Goal: Information Seeking & Learning: Learn about a topic

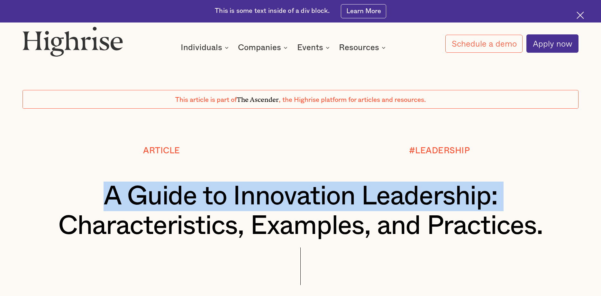
drag, startPoint x: 104, startPoint y: 198, endPoint x: 550, endPoint y: 209, distance: 446.3
click at [550, 209] on h1 "A Guide to Innovation Leadership: Characteristics, Examples, and Practices." at bounding box center [301, 211] width 510 height 59
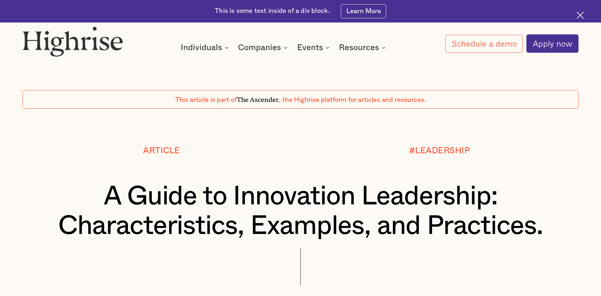
click at [550, 209] on h1 "A Guide to Innovation Leadership: Characteristics, Examples, and Practices." at bounding box center [301, 211] width 510 height 59
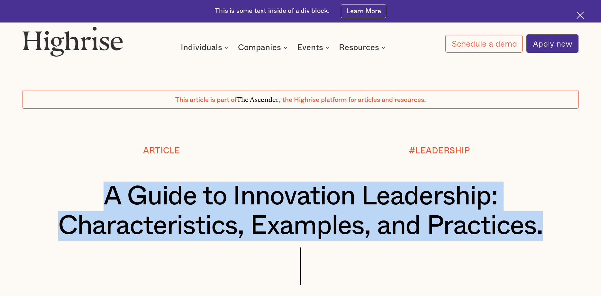
drag, startPoint x: 108, startPoint y: 188, endPoint x: 545, endPoint y: 221, distance: 438.7
click at [545, 221] on h1 "A Guide to Innovation Leadership: Characteristics, Examples, and Practices." at bounding box center [301, 211] width 510 height 59
copy h1 "A Guide to Innovation Leadership: Characteristics, Examples, and Practices."
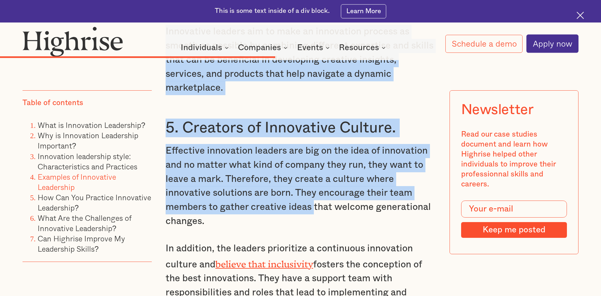
scroll to position [3400, 0]
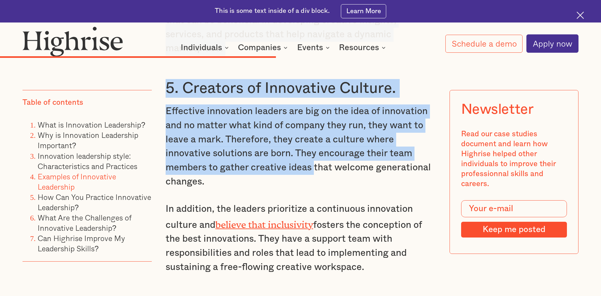
drag, startPoint x: 169, startPoint y: 170, endPoint x: 370, endPoint y: 194, distance: 202.0
copy div "Lo ip dol sitametco ad eli sed doeiusmodt incididunt ut labo et dolore mag aliq…"
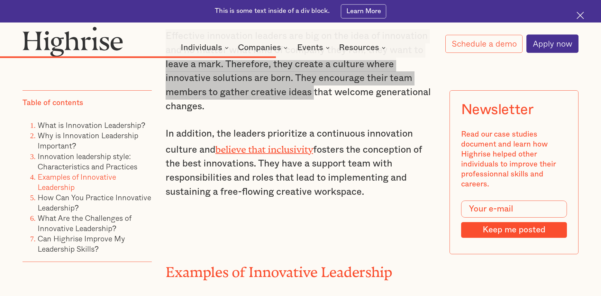
scroll to position [3522, 0]
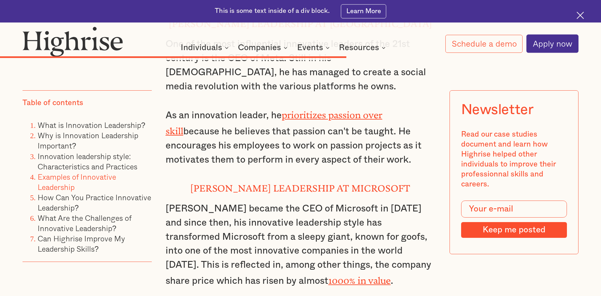
scroll to position [4377, 0]
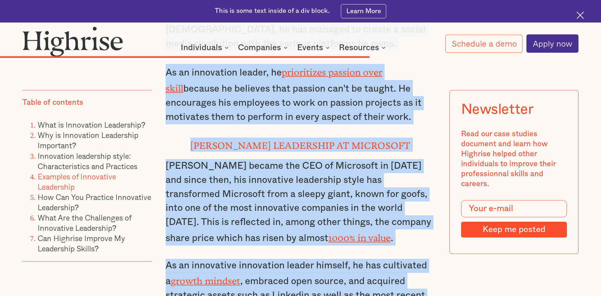
drag, startPoint x: 202, startPoint y: 138, endPoint x: 317, endPoint y: 206, distance: 133.4
copy div "Examples of Innovative Leadership [PERSON_NAME] leadership at General Motors Sh…"
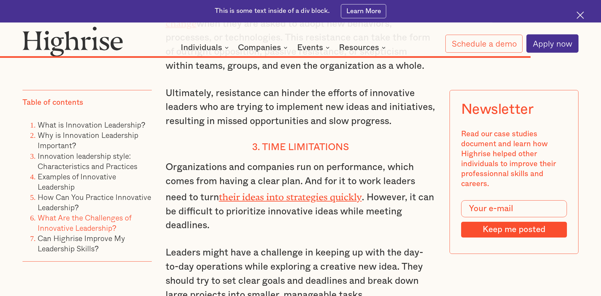
scroll to position [5965, 0]
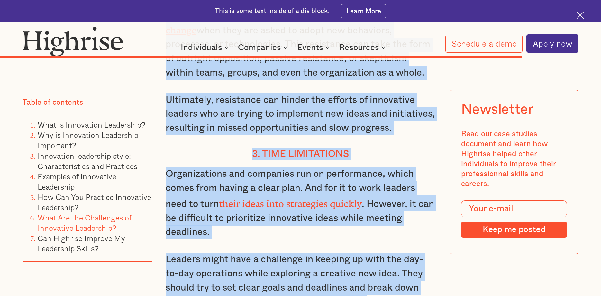
drag, startPoint x: 166, startPoint y: 160, endPoint x: 356, endPoint y: 170, distance: 189.6
copy div "How Can You Practice Innovative Leadership? The business world is becoming more…"
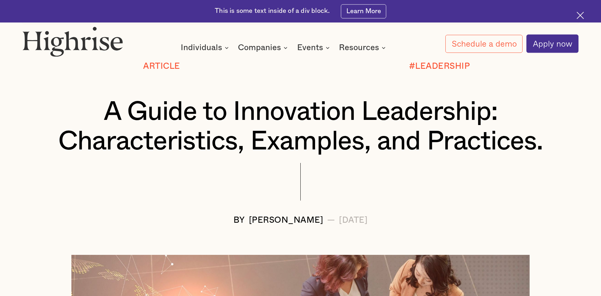
scroll to position [122, 0]
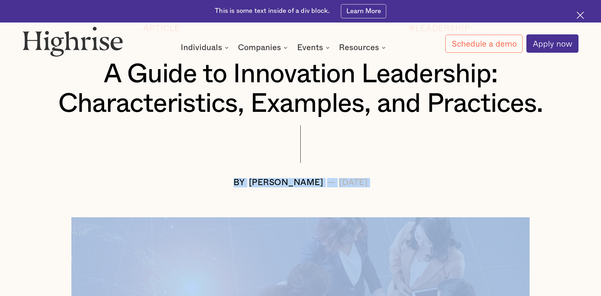
drag, startPoint x: 202, startPoint y: 180, endPoint x: 331, endPoint y: 183, distance: 128.6
copy div "BY [PERSON_NAME] — [DATE]"
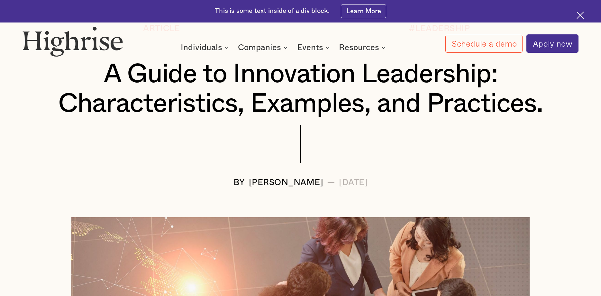
click at [237, 165] on div at bounding box center [301, 151] width 556 height 53
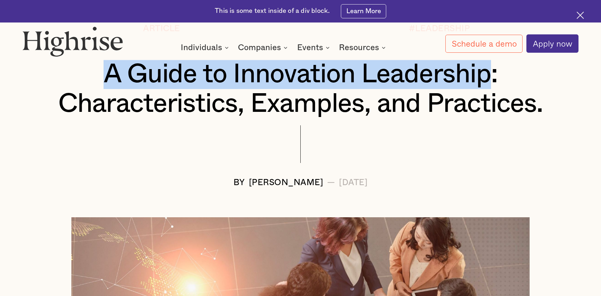
drag, startPoint x: 108, startPoint y: 72, endPoint x: 489, endPoint y: 71, distance: 381.2
click at [489, 71] on h1 "A Guide to Innovation Leadership: Characteristics, Examples, and Practices." at bounding box center [301, 88] width 510 height 59
copy h1 "A Guide to Innovation Leadership"
